Goal: Task Accomplishment & Management: Manage account settings

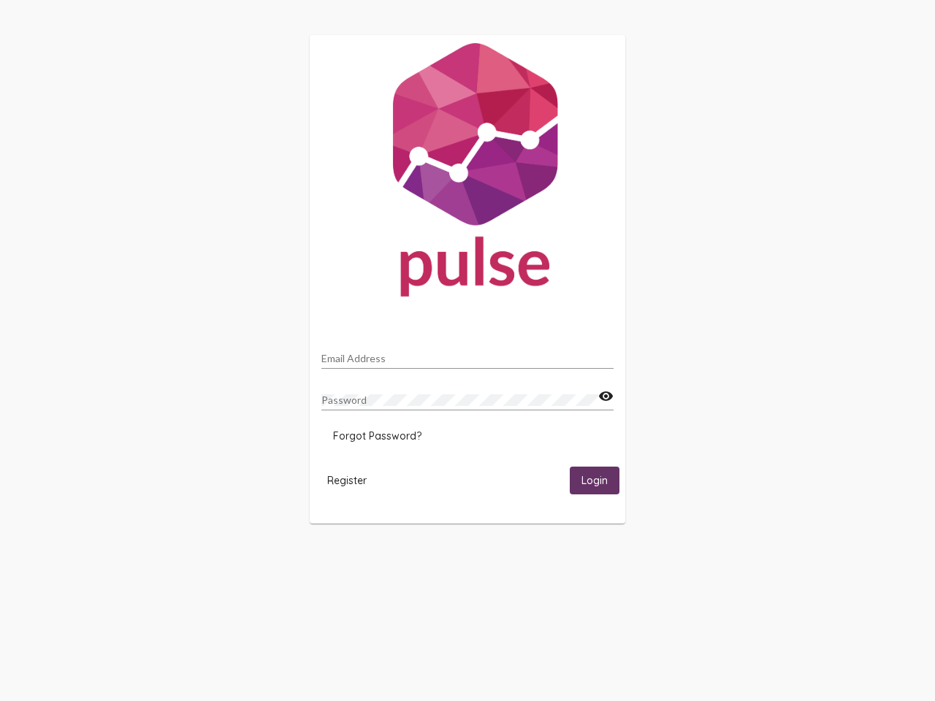
click at [468, 354] on input "Email Address" at bounding box center [468, 359] width 292 height 12
click at [606, 397] on mat-icon "visibility" at bounding box center [605, 397] width 15 height 18
click at [377, 436] on span "Forgot Password?" at bounding box center [377, 436] width 88 height 13
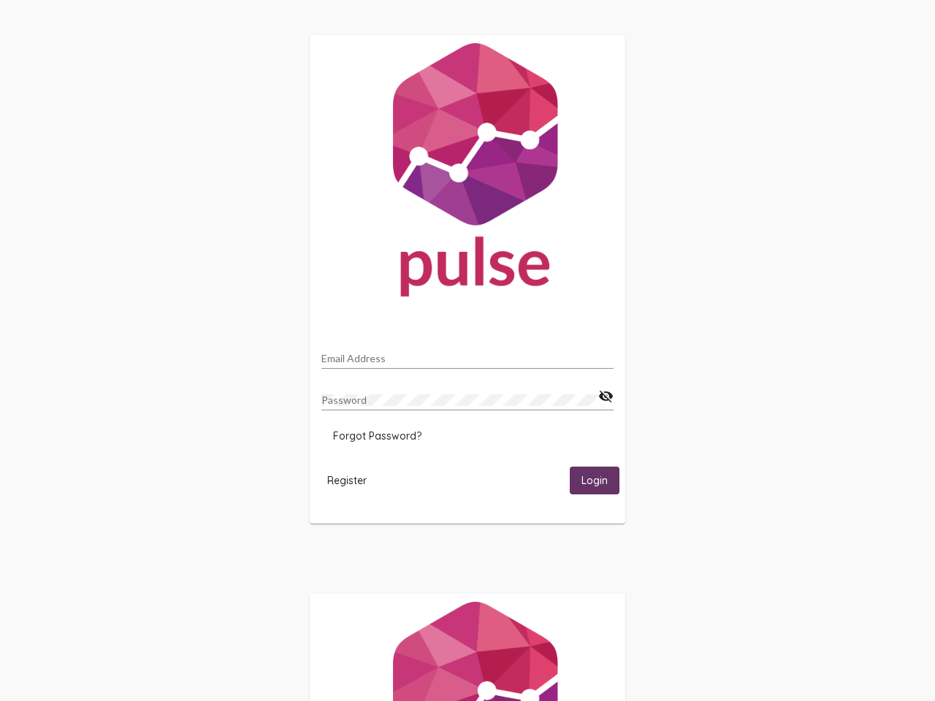
click at [347, 480] on html "Email Address Password visibility_off Forgot Password? Register Login" at bounding box center [467, 473] width 935 height 946
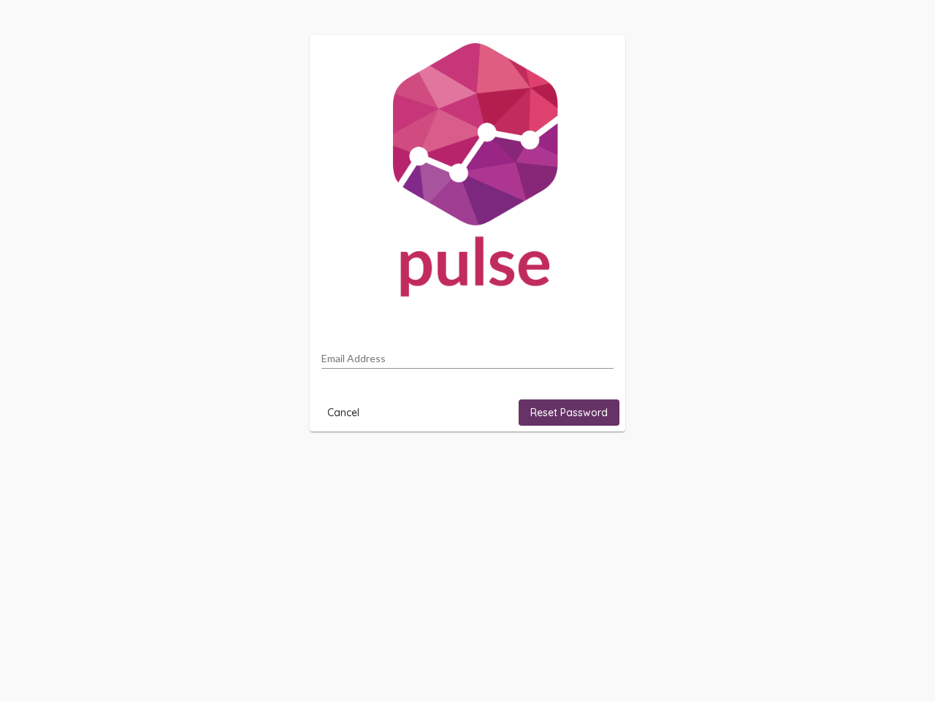
click at [595, 467] on html "Email Address Cancel Reset Password" at bounding box center [467, 233] width 935 height 467
